Goal: Information Seeking & Learning: Find specific fact

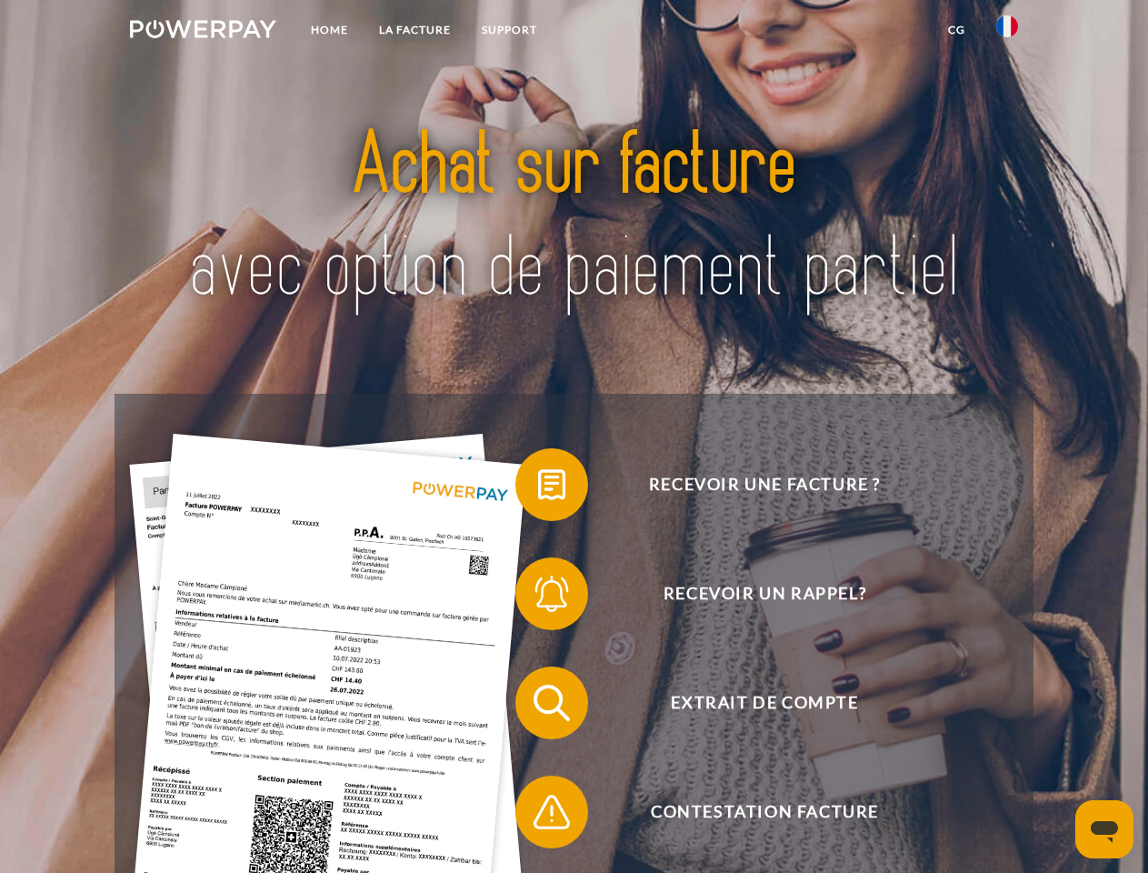
click at [203, 32] on img at bounding box center [203, 29] width 146 height 18
click at [1007, 32] on img at bounding box center [1007, 26] width 22 height 22
click at [956, 30] on link "CG" at bounding box center [957, 30] width 48 height 33
click at [538, 488] on span at bounding box center [524, 484] width 91 height 91
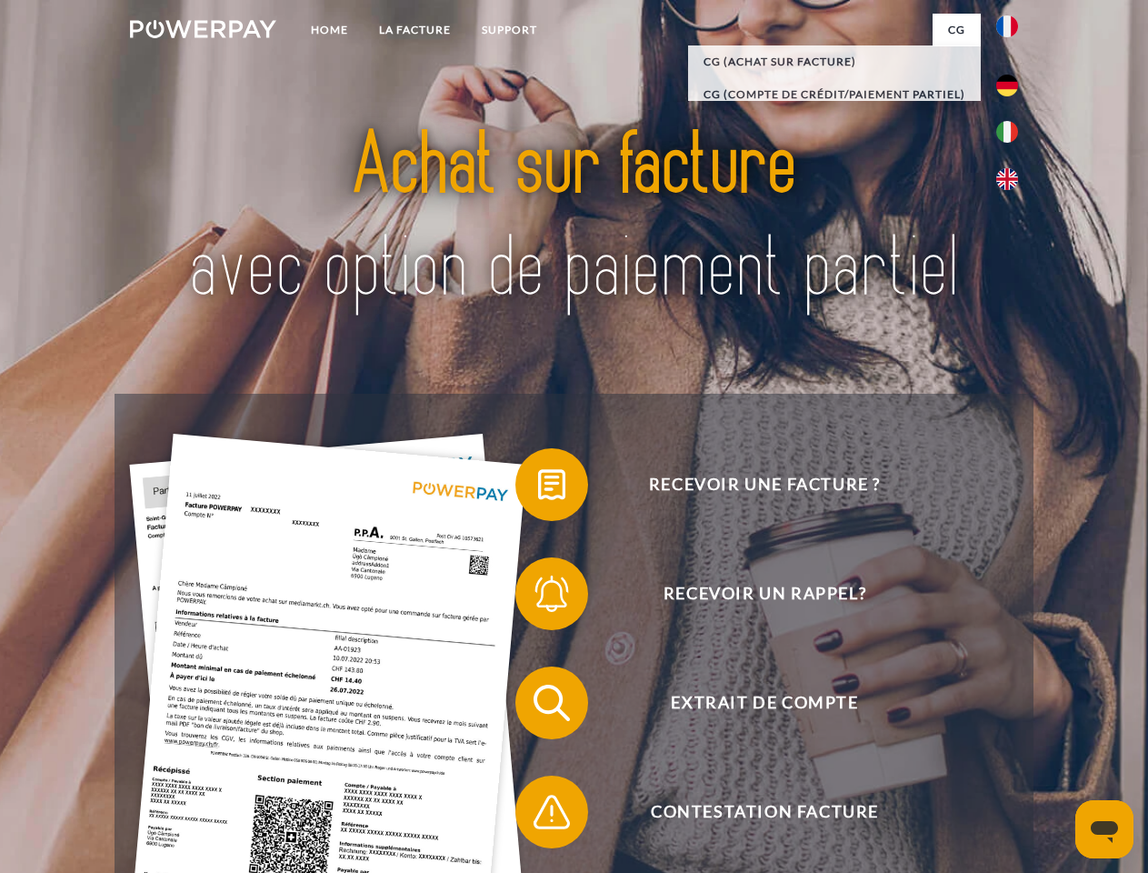
click at [538, 597] on span at bounding box center [524, 593] width 91 height 91
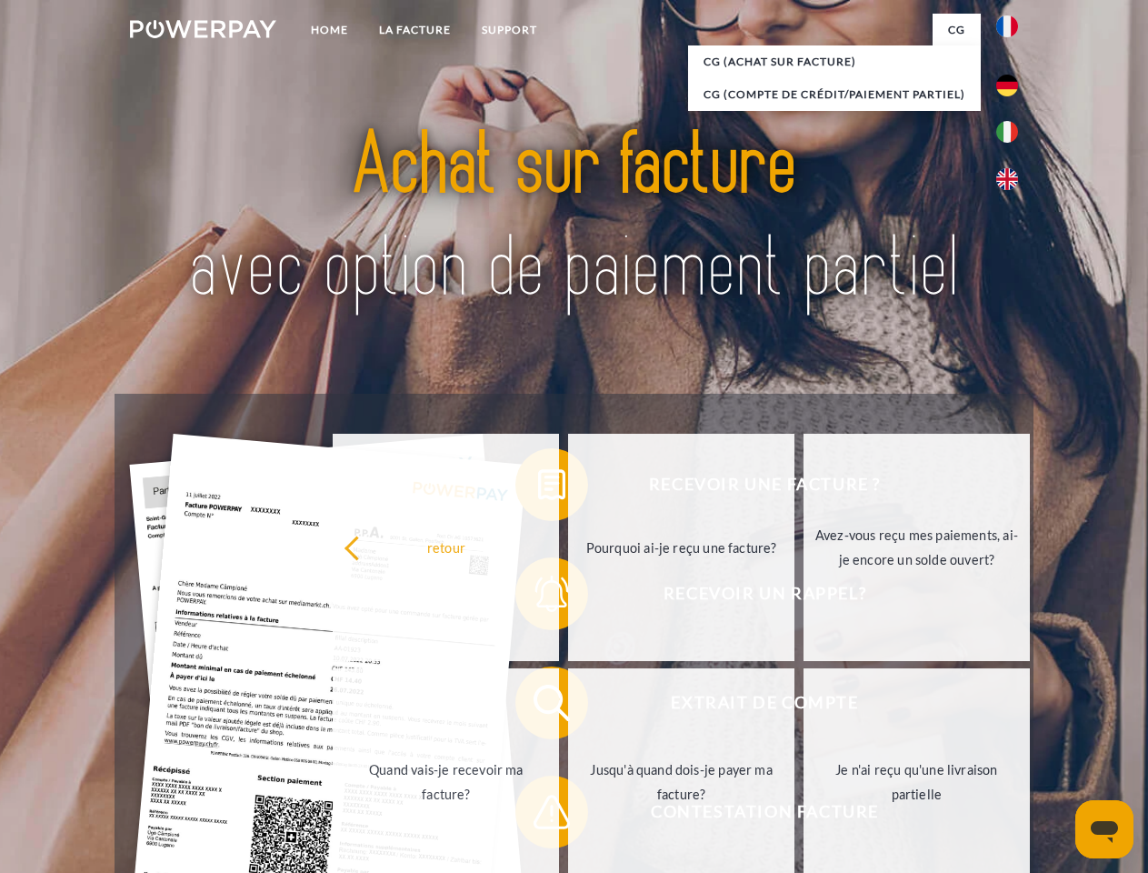
click at [568, 706] on link "Jusqu'à quand dois-je payer ma facture?" at bounding box center [681, 781] width 226 height 227
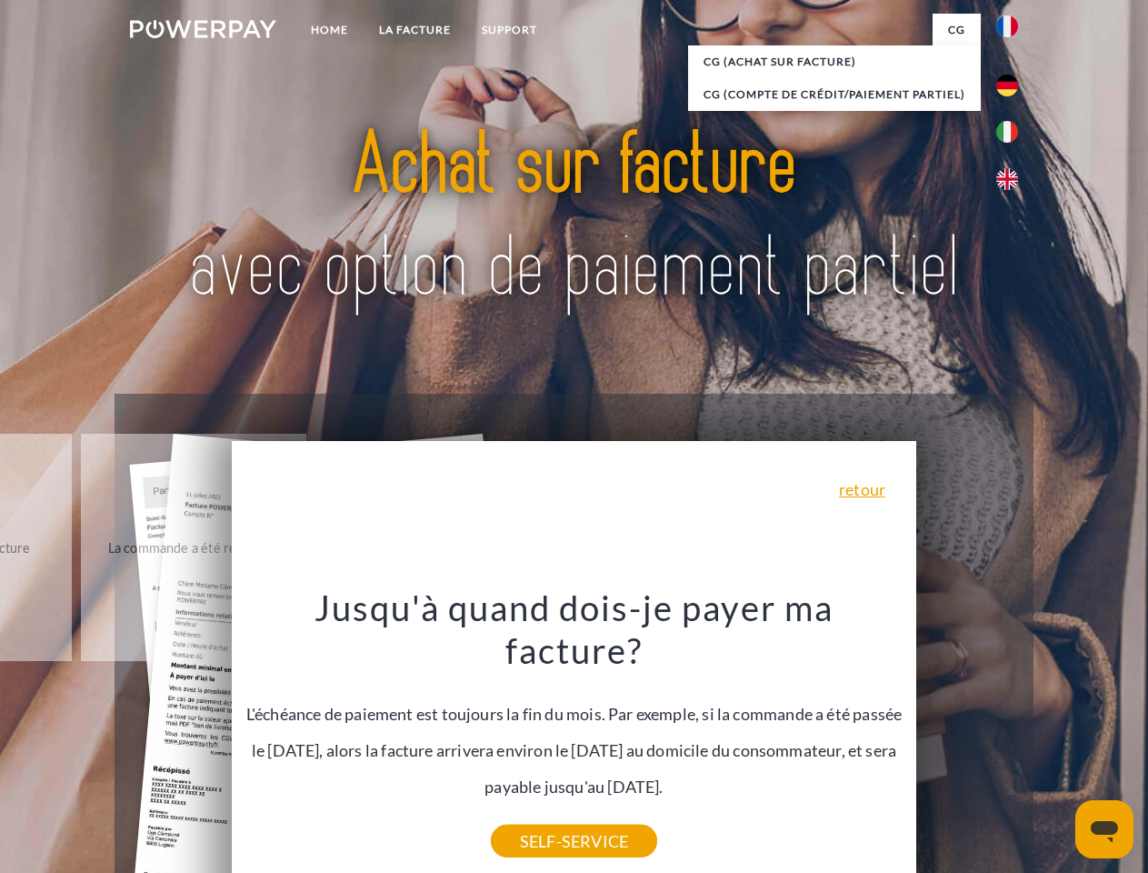
click at [1104, 829] on icon "Ouvrir la fenêtre de messagerie" at bounding box center [1104, 832] width 27 height 22
